Goal: Task Accomplishment & Management: Complete application form

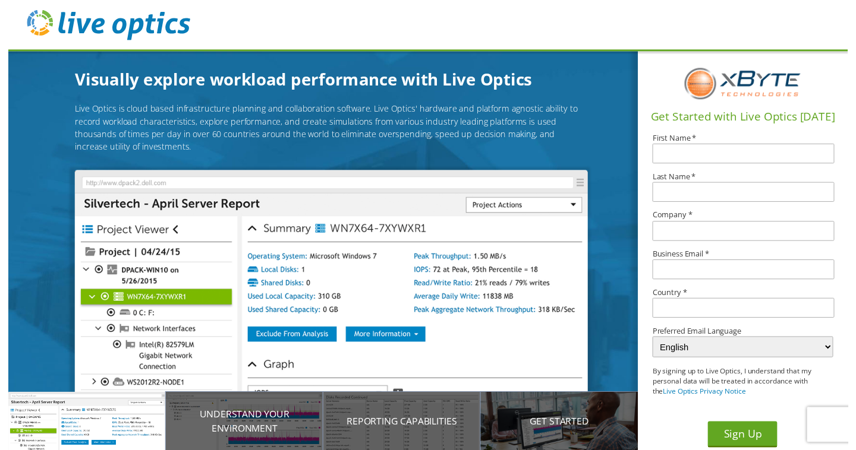
scroll to position [14, 0]
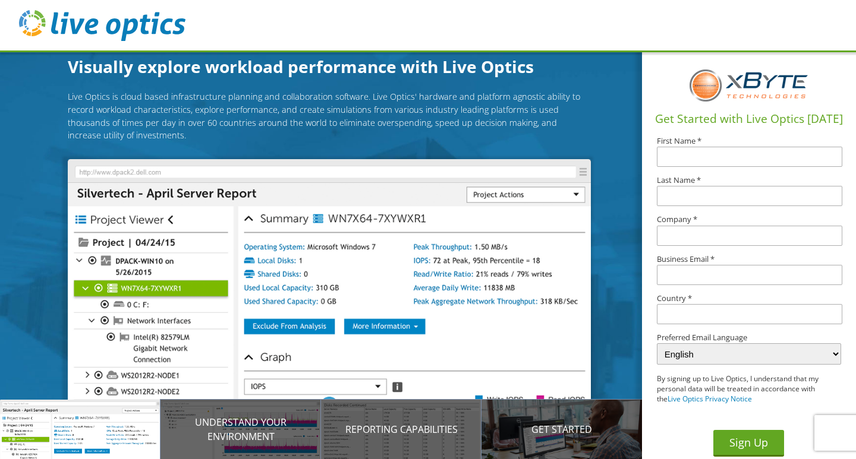
click at [681, 156] on input "text" at bounding box center [749, 157] width 185 height 20
type input "Ken"
type input "Currin"
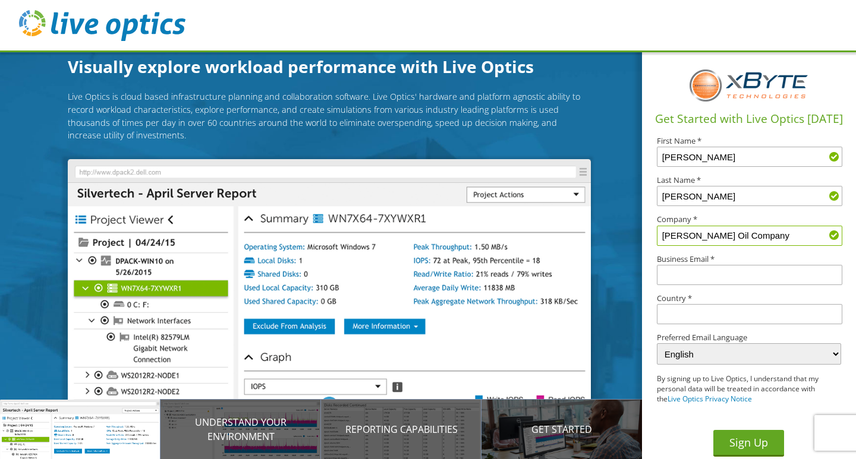
type input "Parker Oil Company"
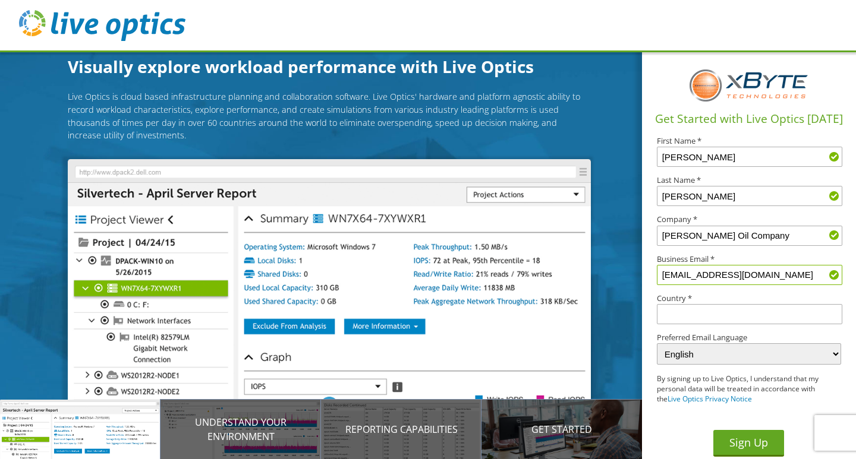
type input "[EMAIL_ADDRESS][DOMAIN_NAME]"
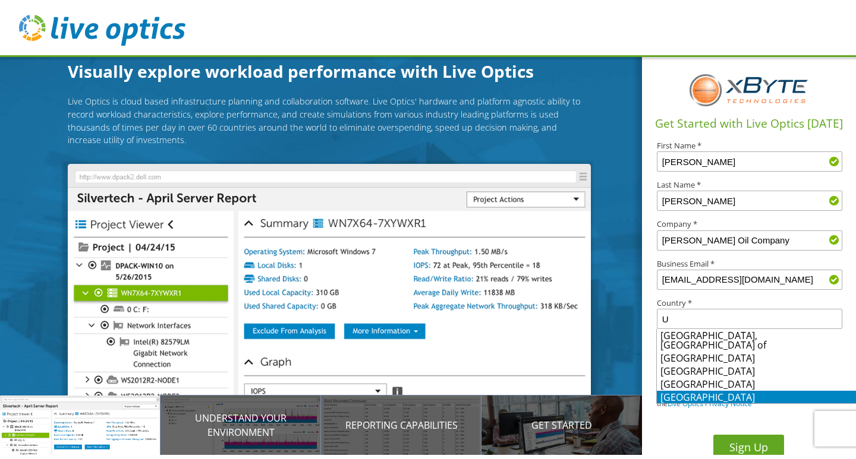
scroll to position [4, 0]
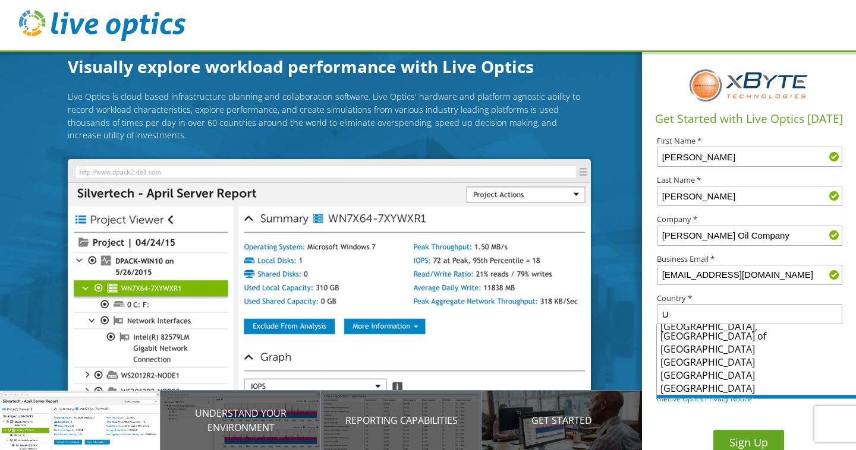
click at [681, 395] on li "United States" at bounding box center [756, 401] width 199 height 13
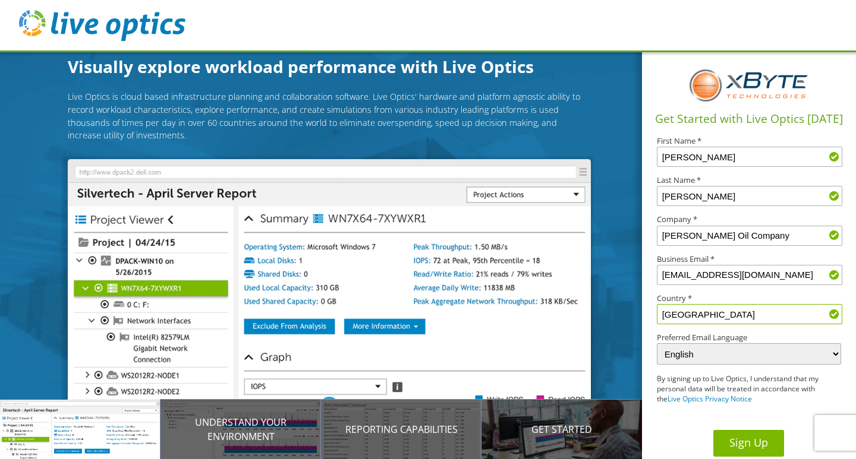
type input "United States"
click at [746, 436] on button "Sign Up" at bounding box center [748, 443] width 71 height 27
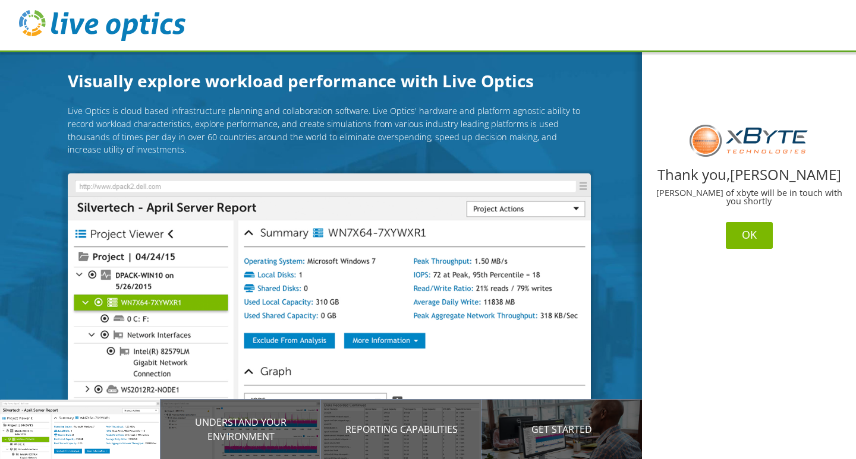
click at [748, 233] on button "OK" at bounding box center [748, 235] width 47 height 27
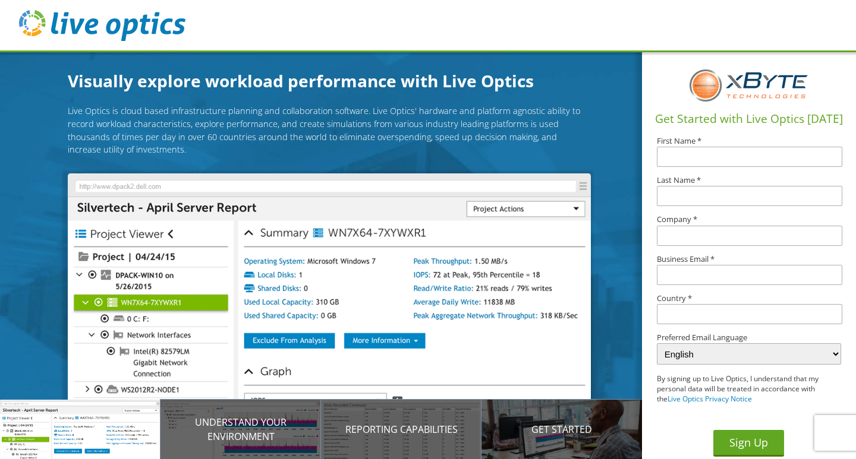
scroll to position [14, 0]
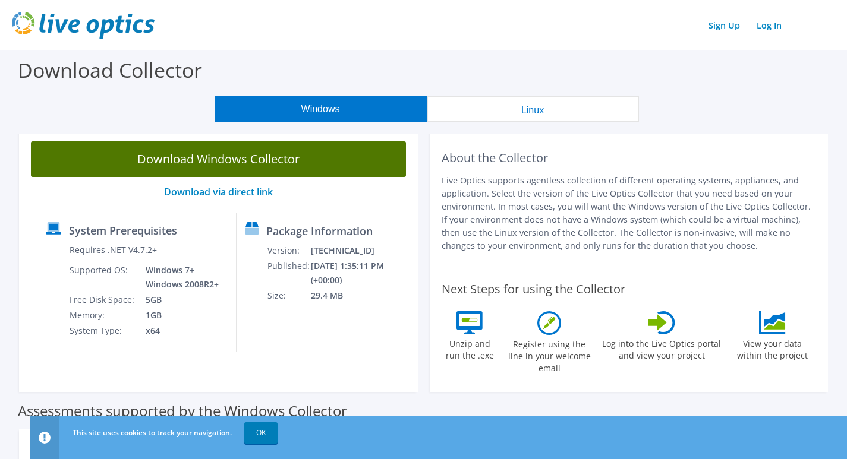
click at [279, 163] on link "Download Windows Collector" at bounding box center [218, 159] width 375 height 36
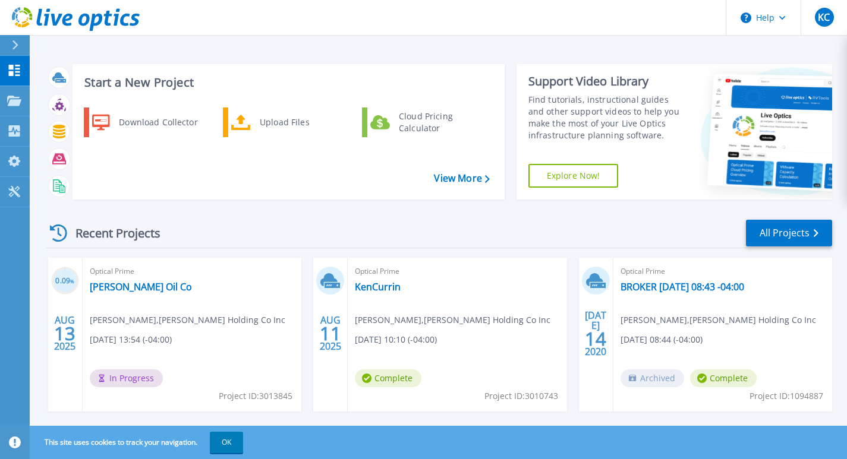
click at [285, 326] on span "Ken Currin , Parker Holding Co Inc" at bounding box center [187, 320] width 195 height 13
click at [430, 303] on div "Optical Prime KenCurrin Ken Currin , Parker Holding Co Inc 08/11/2025, 10:10 (-…" at bounding box center [457, 335] width 219 height 154
click at [389, 378] on span "Complete" at bounding box center [388, 379] width 67 height 18
click at [446, 310] on div "Optical Prime KenCurrin Ken Currin , Parker Holding Co Inc 08/11/2025, 10:10 (-…" at bounding box center [457, 335] width 219 height 154
click at [384, 288] on link "KenCurrin" at bounding box center [378, 287] width 46 height 12
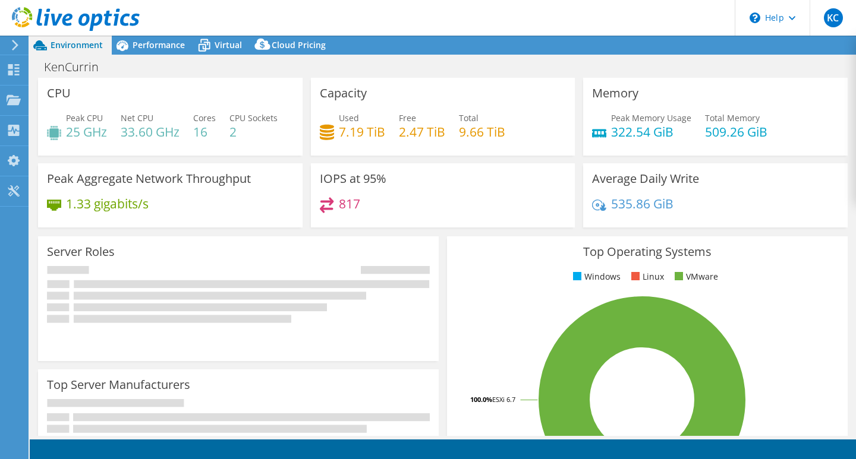
select select "USD"
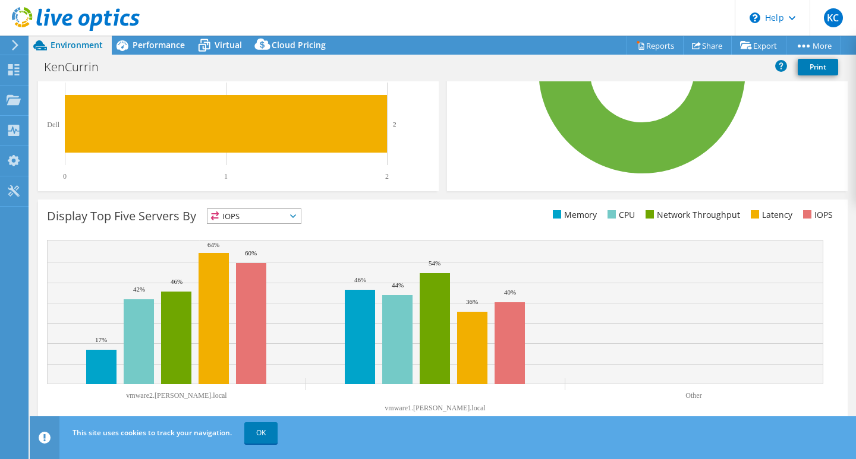
scroll to position [20, 0]
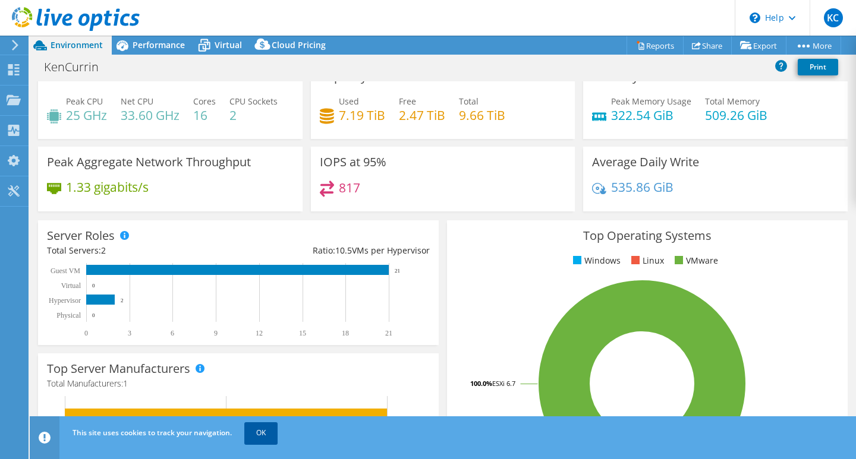
click at [258, 425] on link "OK" at bounding box center [260, 432] width 33 height 21
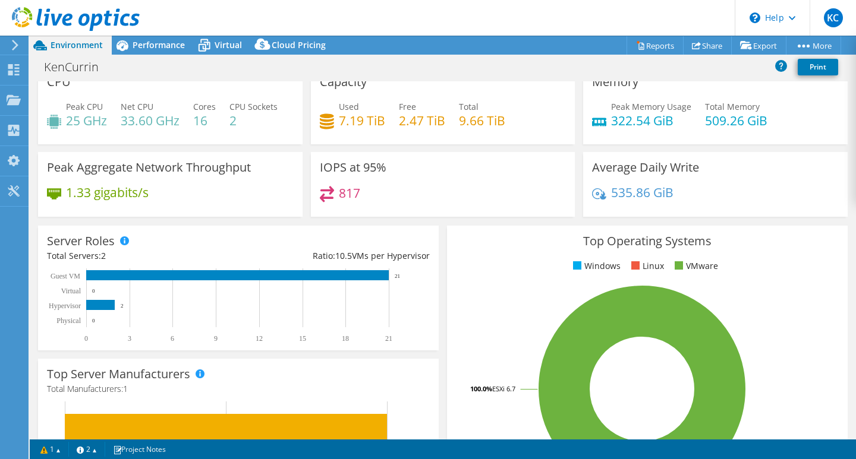
scroll to position [0, 0]
